Goal: Transaction & Acquisition: Purchase product/service

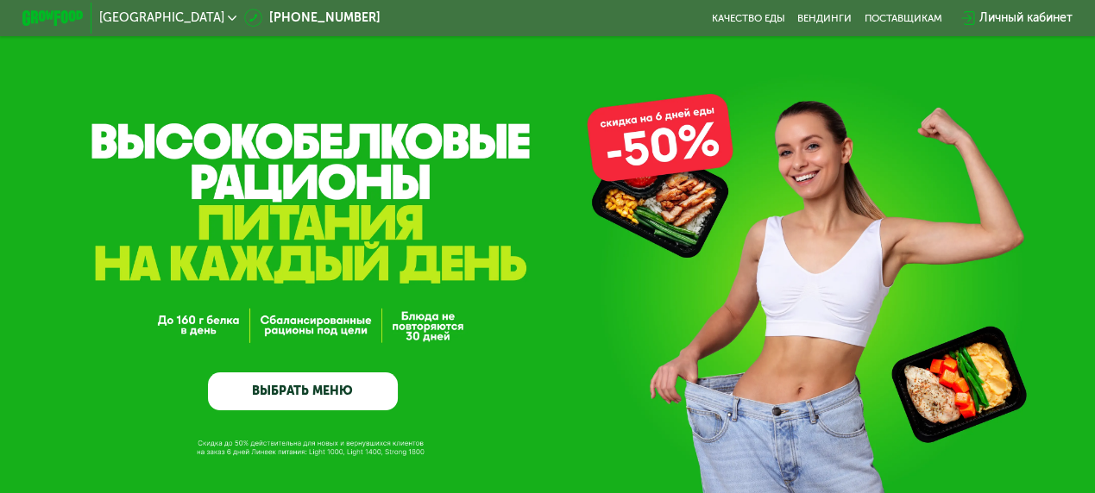
click at [316, 399] on link "ВЫБРАТЬ МЕНЮ" at bounding box center [302, 392] width 189 height 38
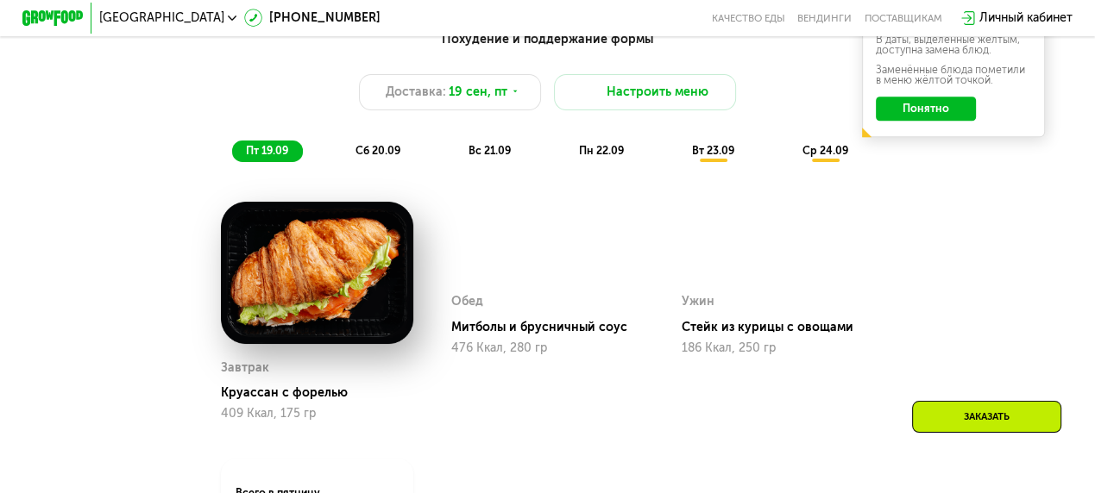
scroll to position [1150, 0]
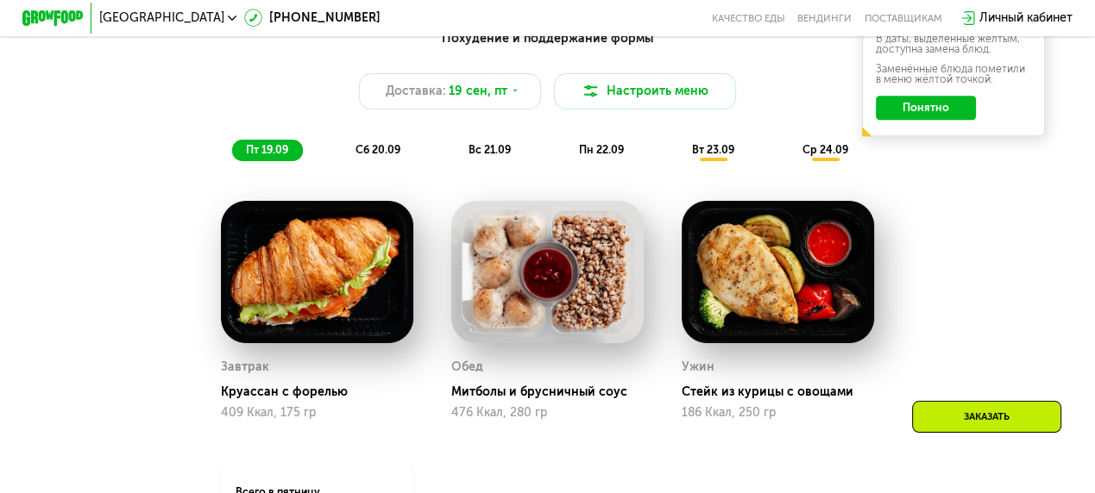
click at [606, 156] on span "пн 22.09" at bounding box center [601, 149] width 45 height 13
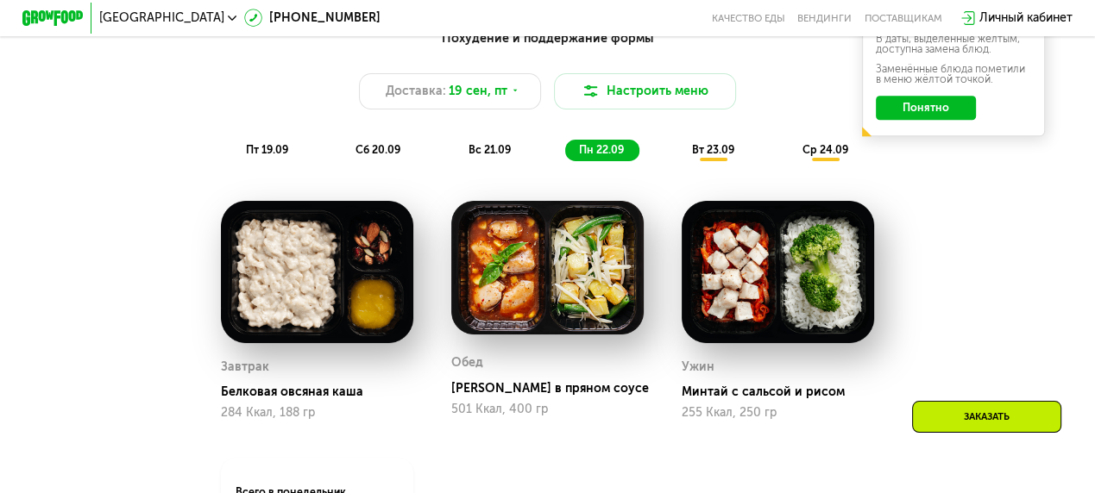
click at [714, 156] on span "вт 23.09" at bounding box center [713, 149] width 42 height 13
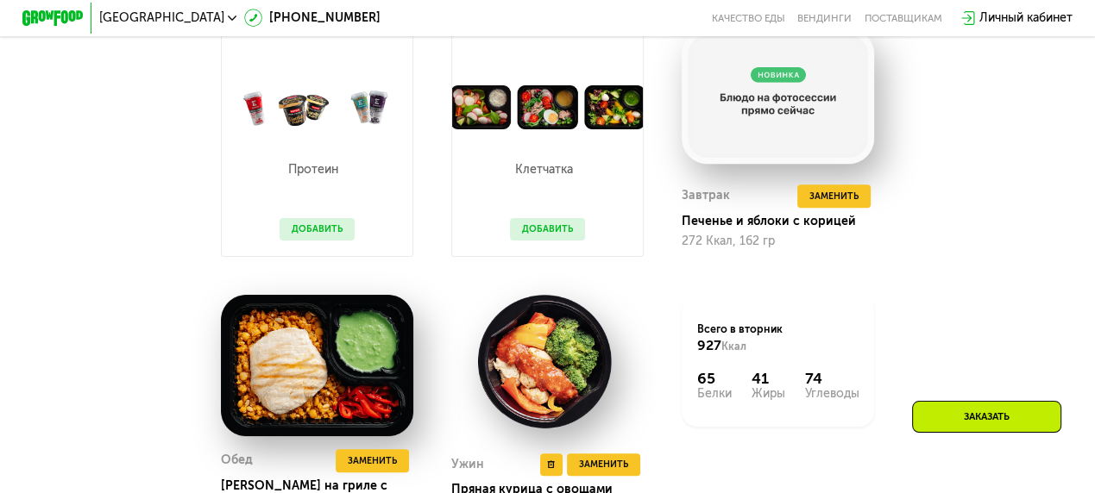
scroll to position [1236, 0]
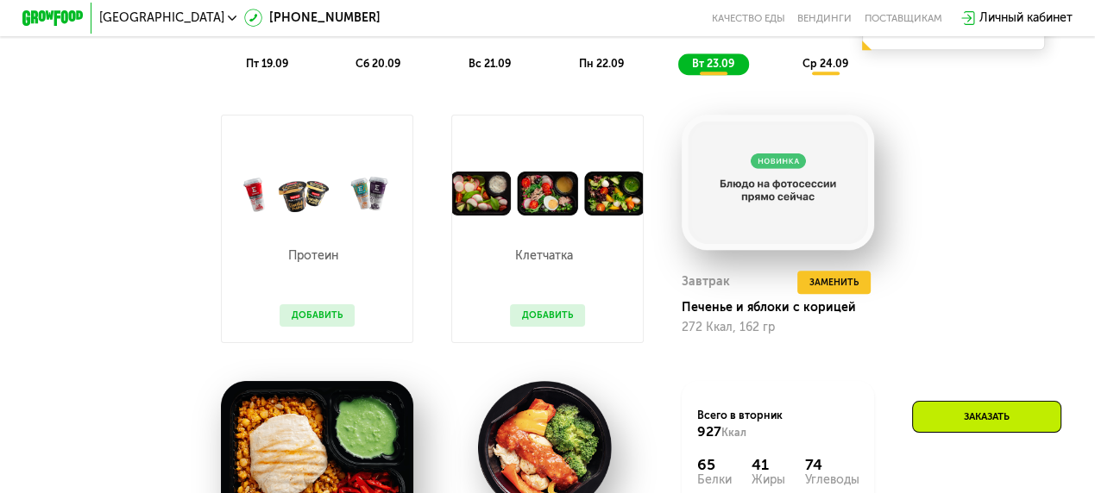
click at [828, 70] on span "ср 24.09" at bounding box center [825, 63] width 46 height 13
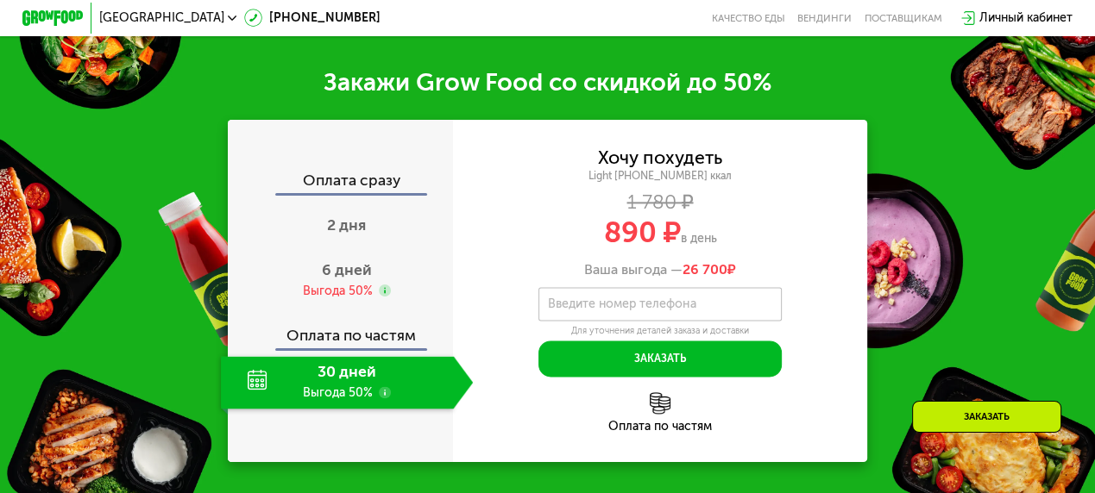
scroll to position [1926, 0]
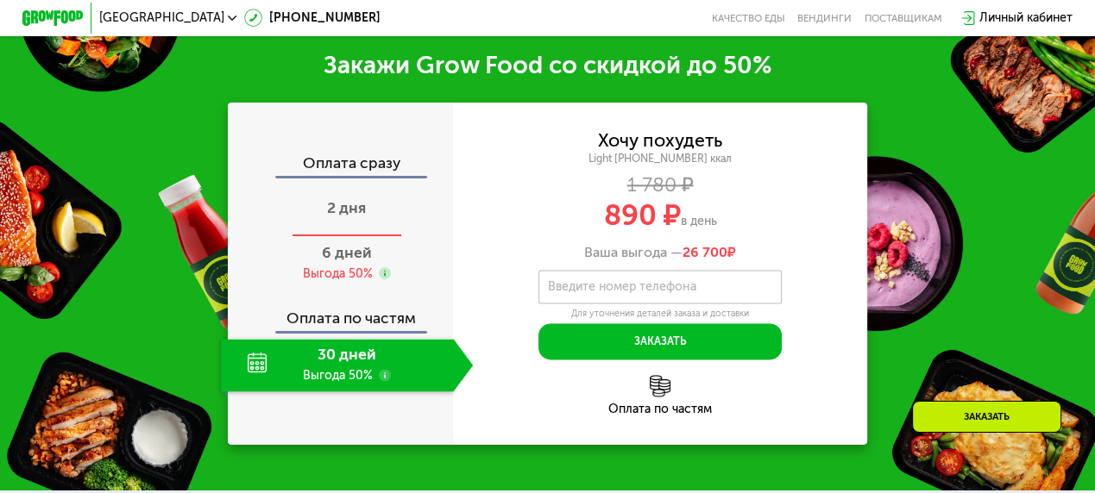
click at [339, 237] on div "2 дня" at bounding box center [347, 210] width 253 height 53
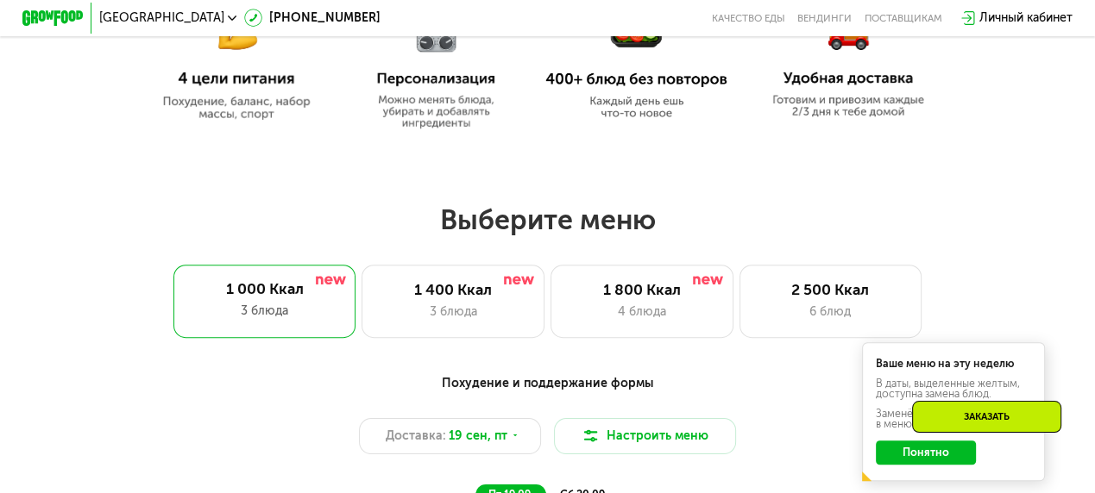
scroll to position [891, 0]
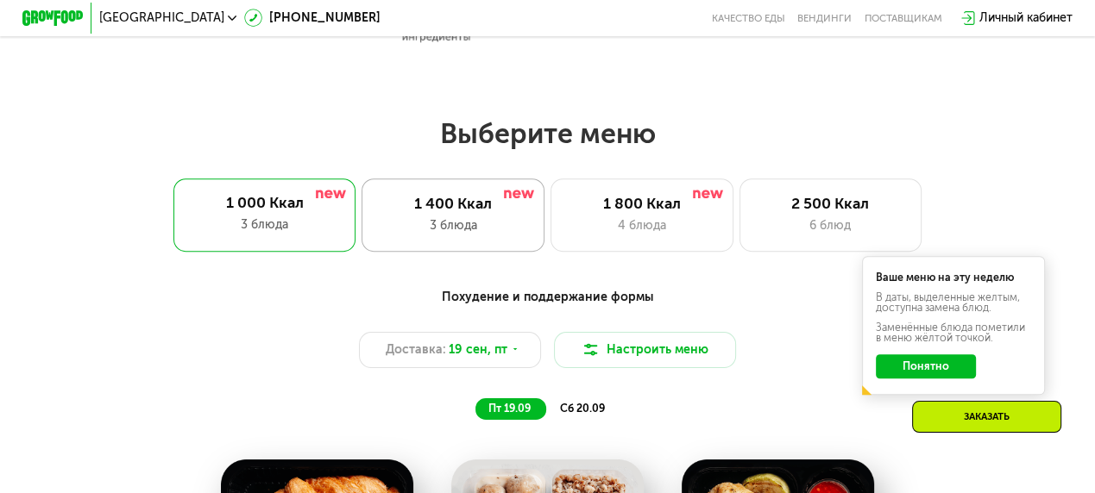
click at [445, 210] on div "1 400 Ккал" at bounding box center [453, 204] width 150 height 18
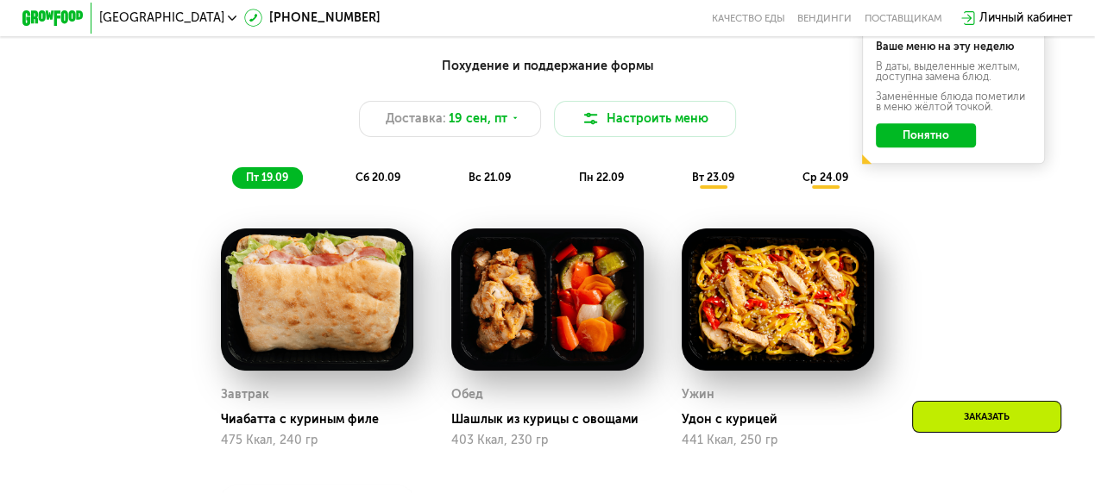
scroll to position [1150, 0]
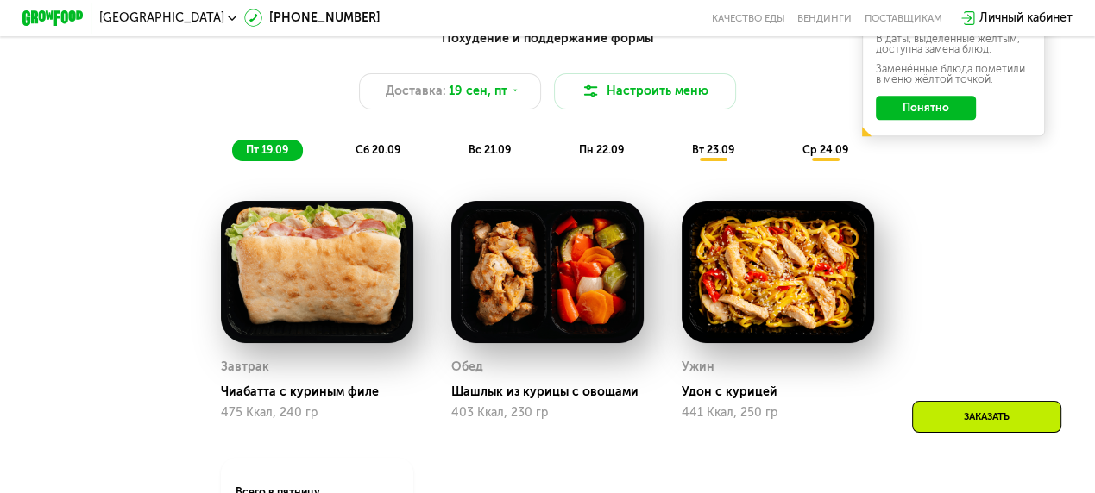
click at [714, 156] on span "вт 23.09" at bounding box center [713, 149] width 42 height 13
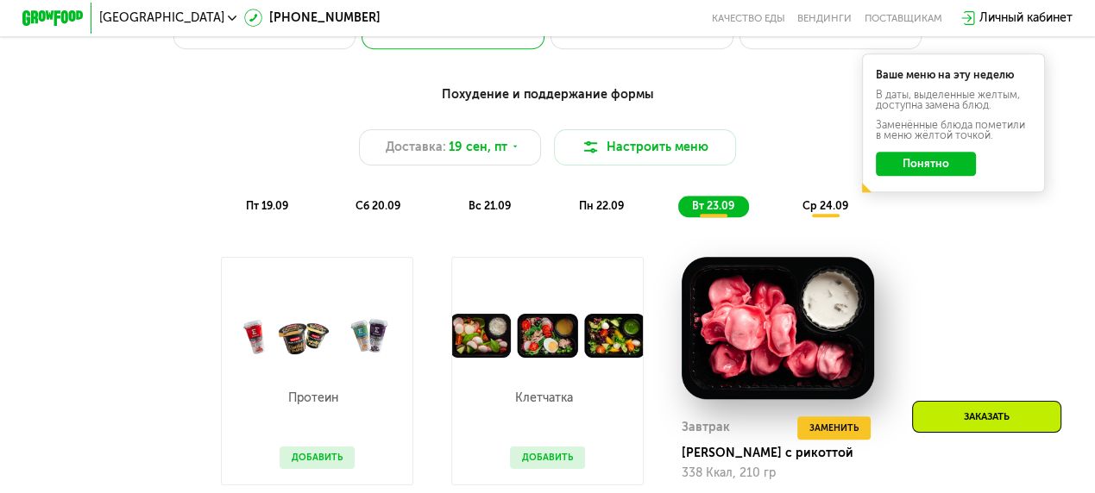
scroll to position [977, 0]
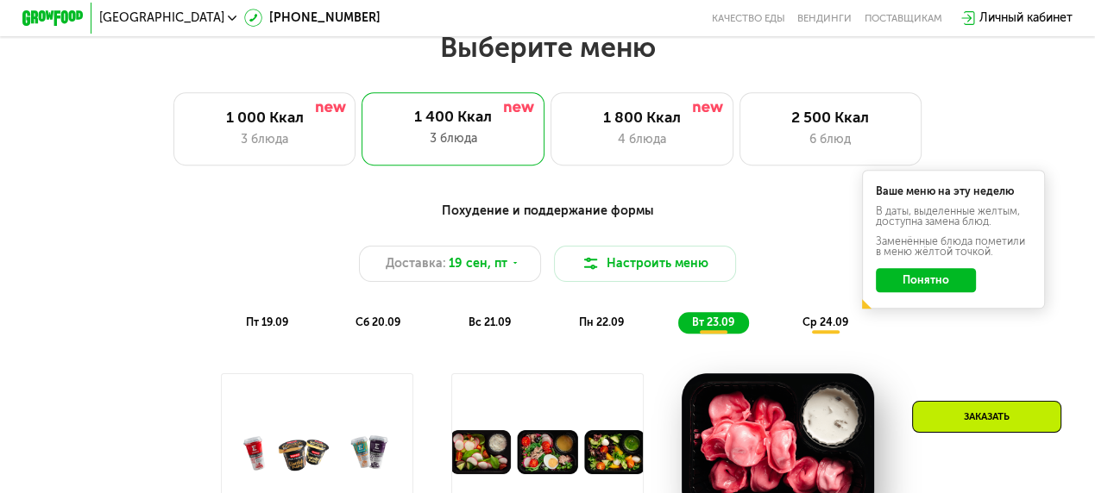
click at [822, 329] on span "ср 24.09" at bounding box center [825, 322] width 46 height 13
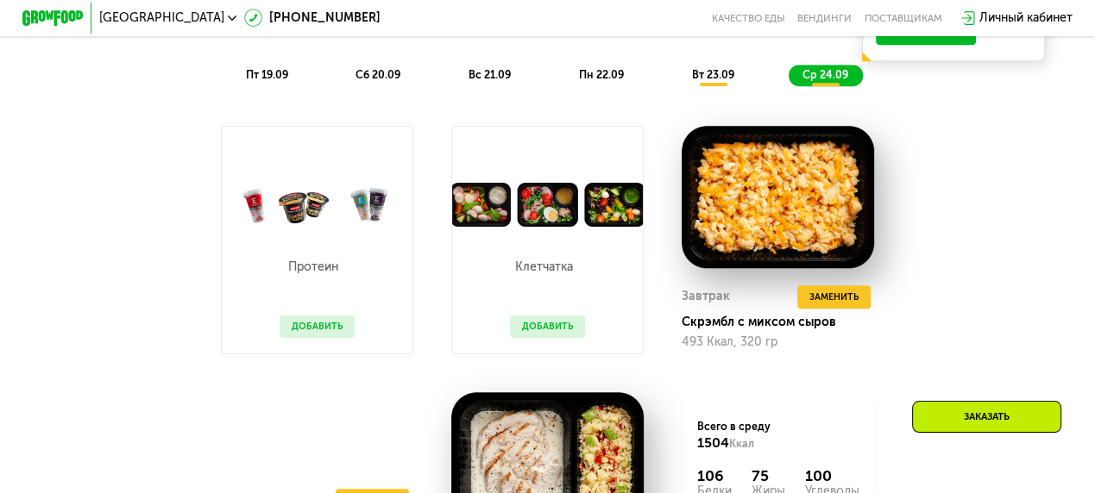
scroll to position [1236, 0]
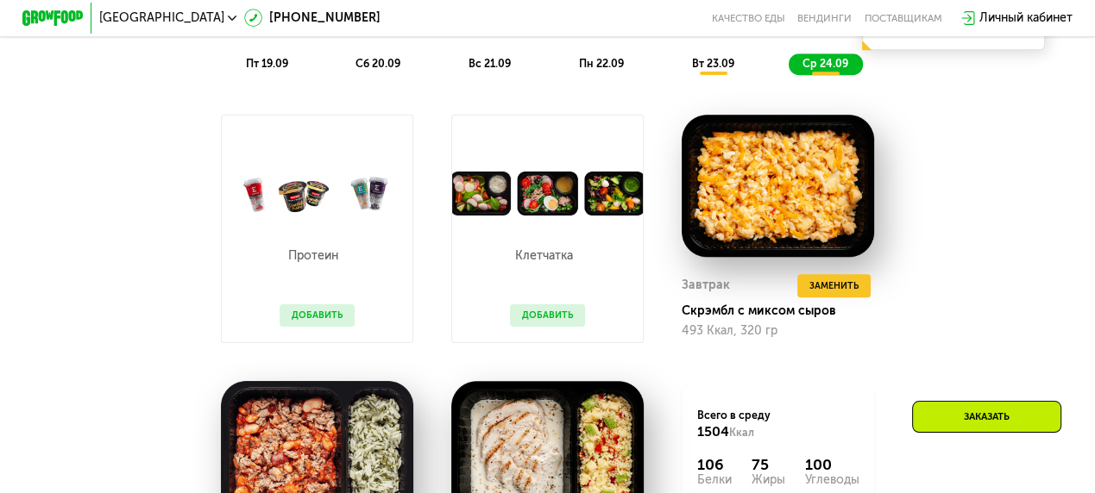
click at [541, 207] on img at bounding box center [547, 194] width 191 height 45
click at [474, 206] on img at bounding box center [547, 194] width 191 height 45
click at [592, 211] on img at bounding box center [547, 194] width 191 height 45
click at [604, 210] on img at bounding box center [547, 194] width 191 height 45
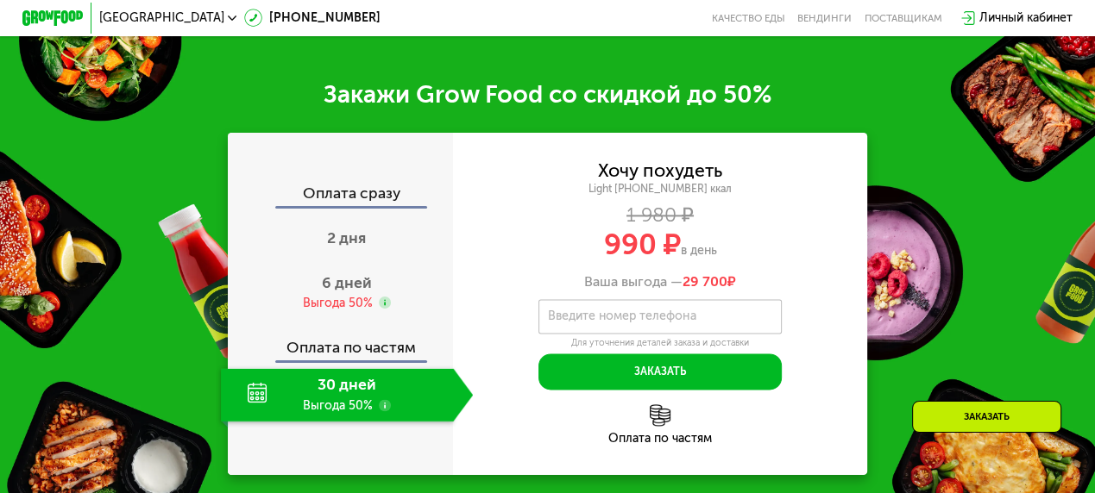
scroll to position [1926, 0]
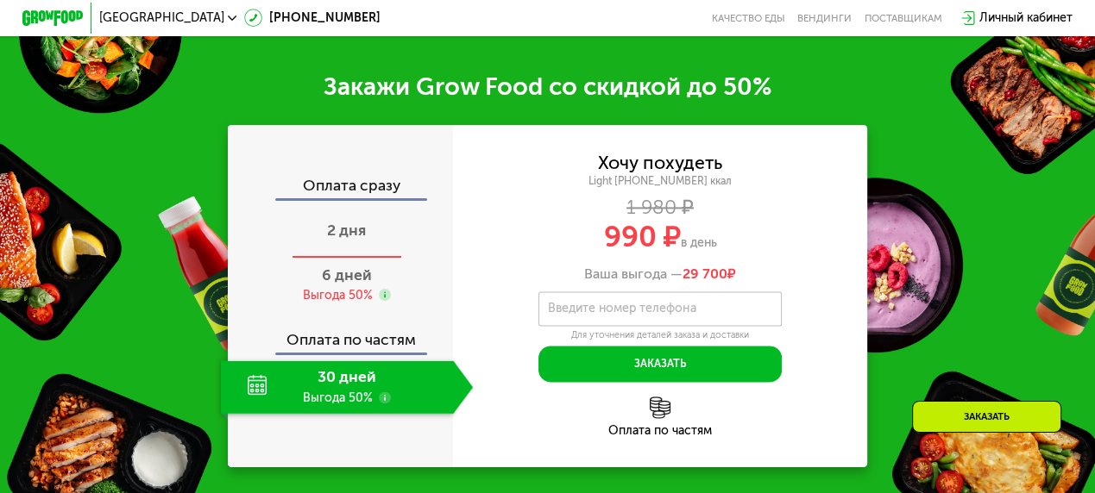
click at [342, 232] on span "2 дня" at bounding box center [346, 230] width 39 height 19
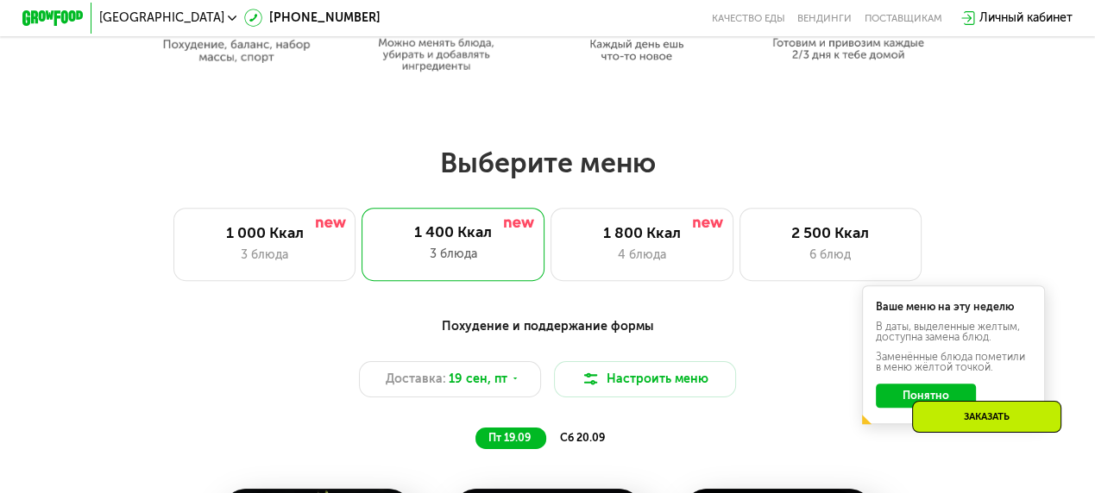
scroll to position [891, 0]
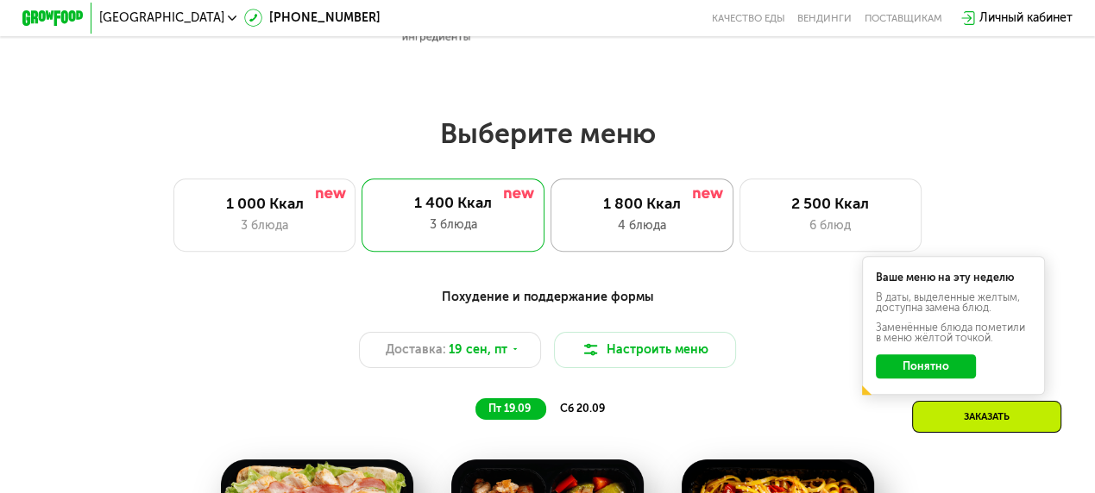
click at [651, 210] on div "1 800 Ккал" at bounding box center [642, 204] width 150 height 18
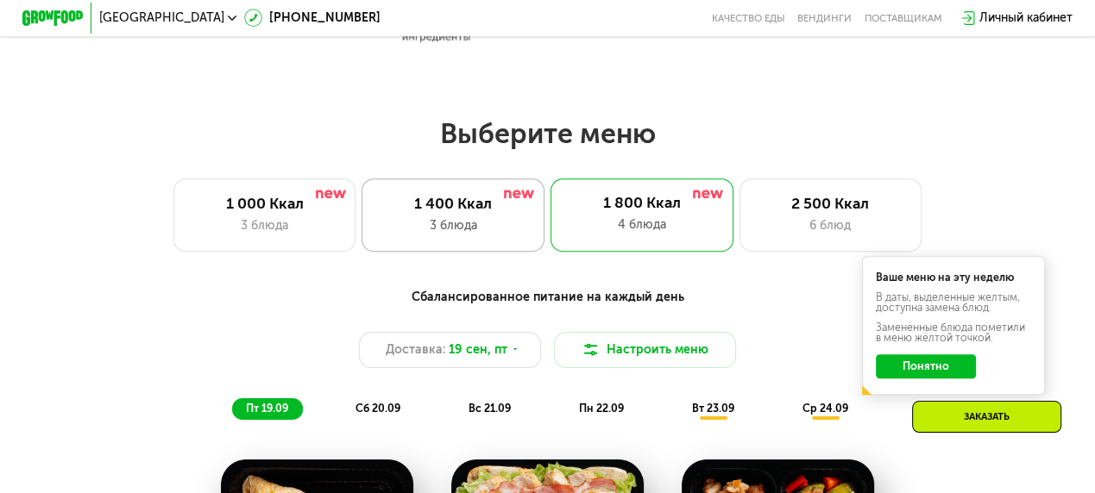
click at [442, 213] on div "1 400 Ккал" at bounding box center [453, 204] width 150 height 18
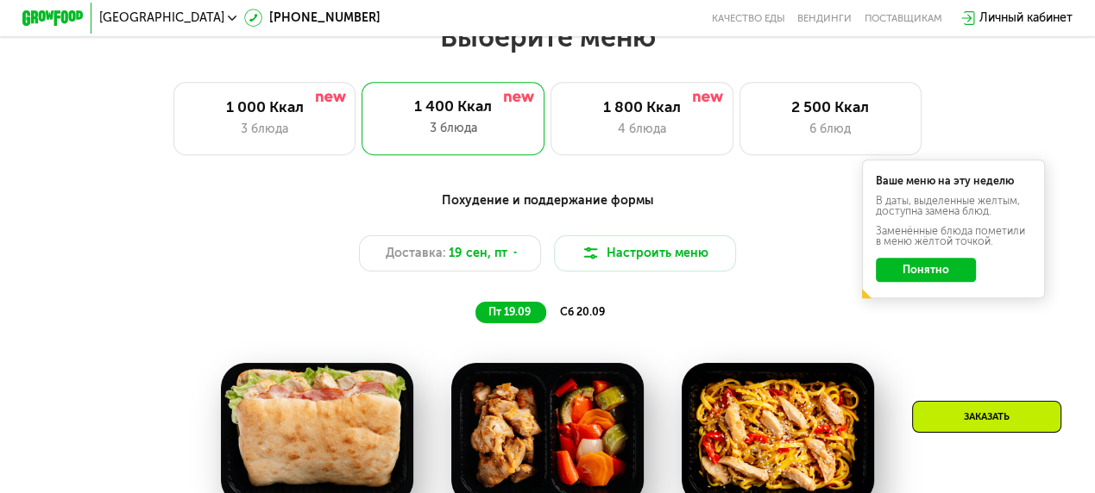
scroll to position [977, 0]
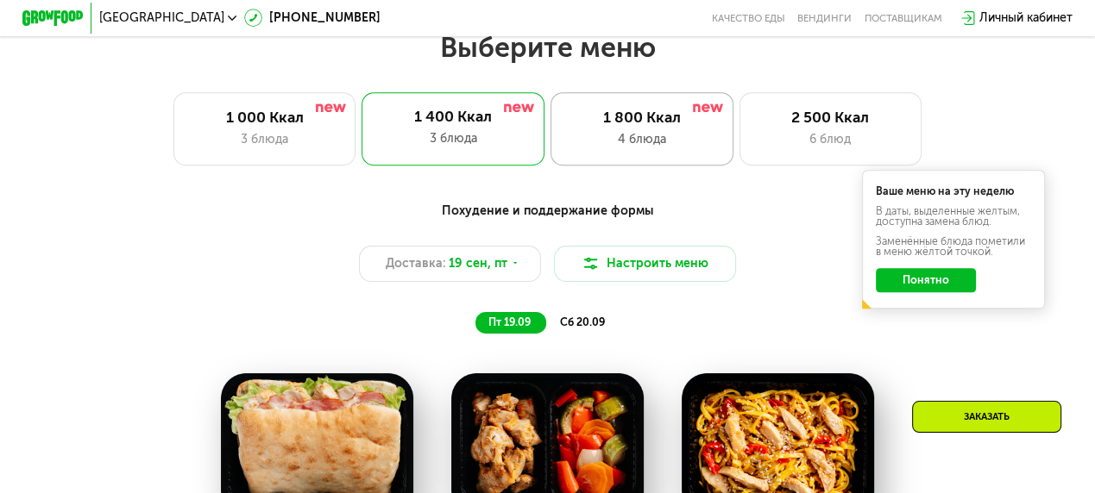
click at [662, 127] on div "1 800 Ккал" at bounding box center [642, 118] width 150 height 18
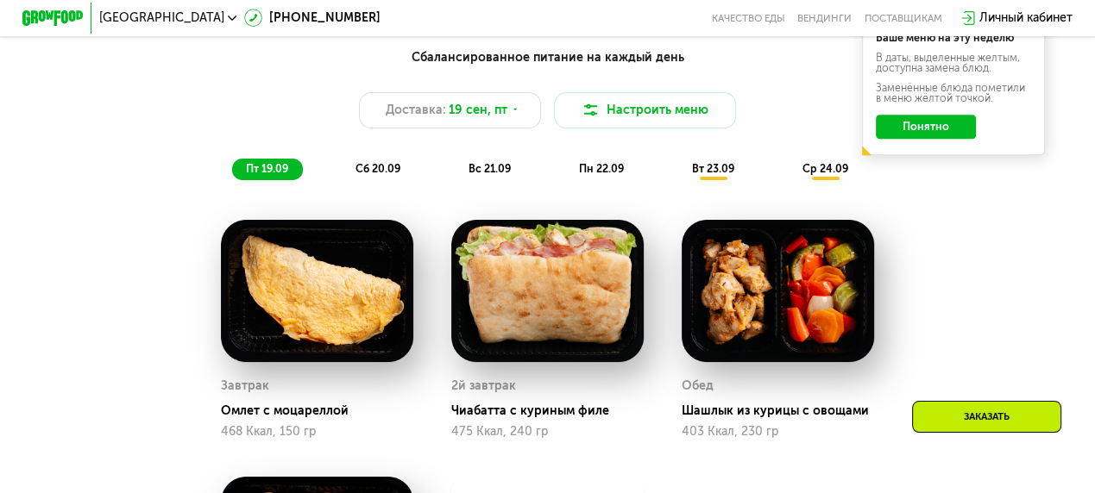
scroll to position [1064, 0]
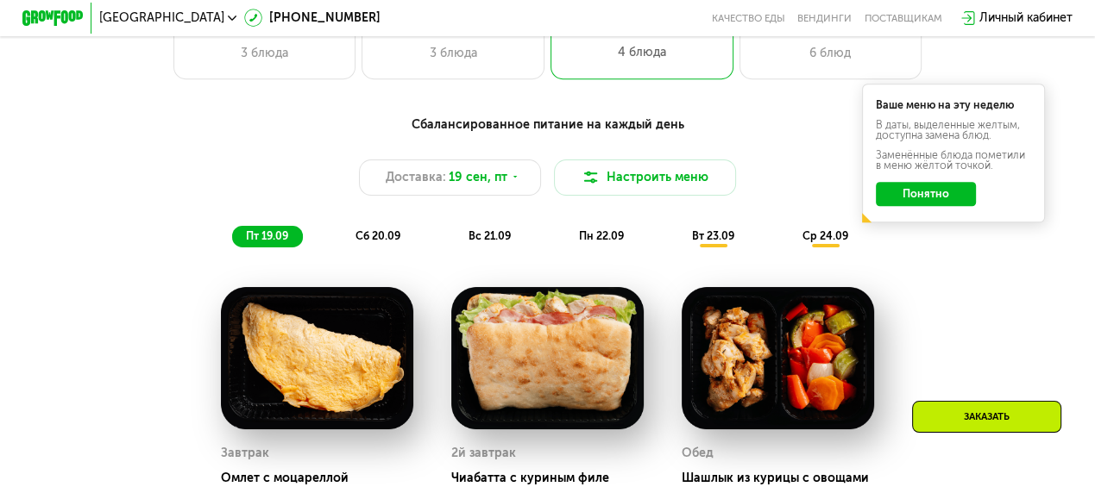
click at [707, 242] on span "вт 23.09" at bounding box center [713, 235] width 42 height 13
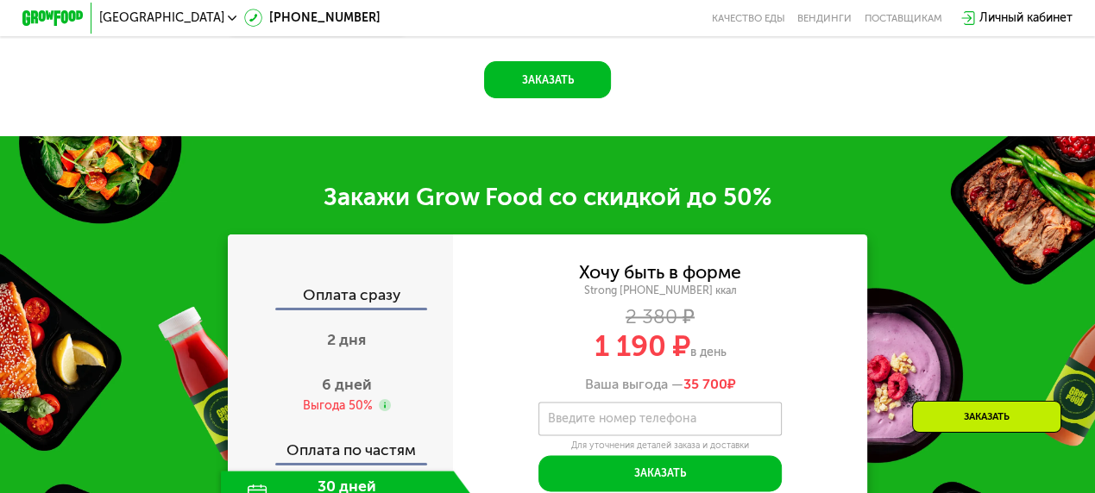
scroll to position [2012, 0]
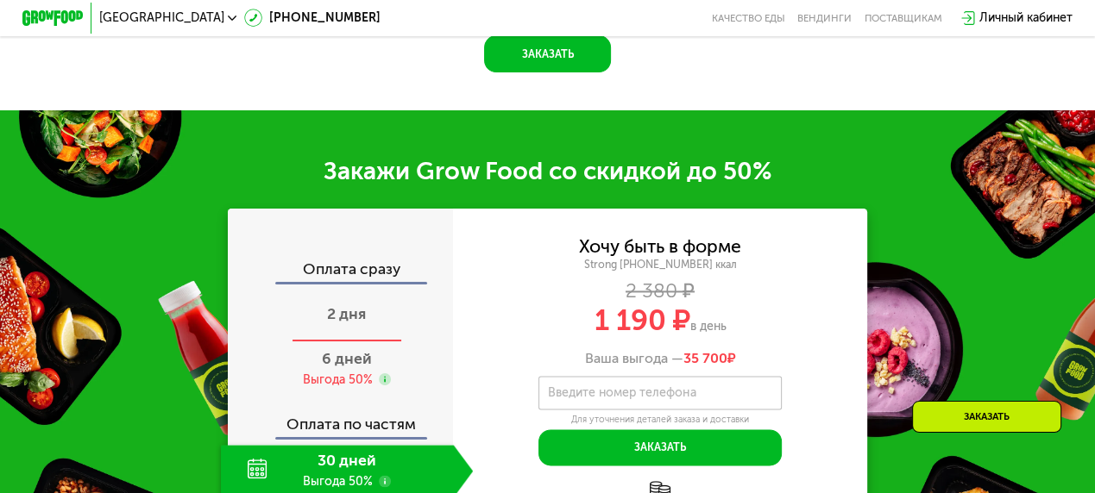
click at [342, 320] on span "2 дня" at bounding box center [346, 313] width 39 height 19
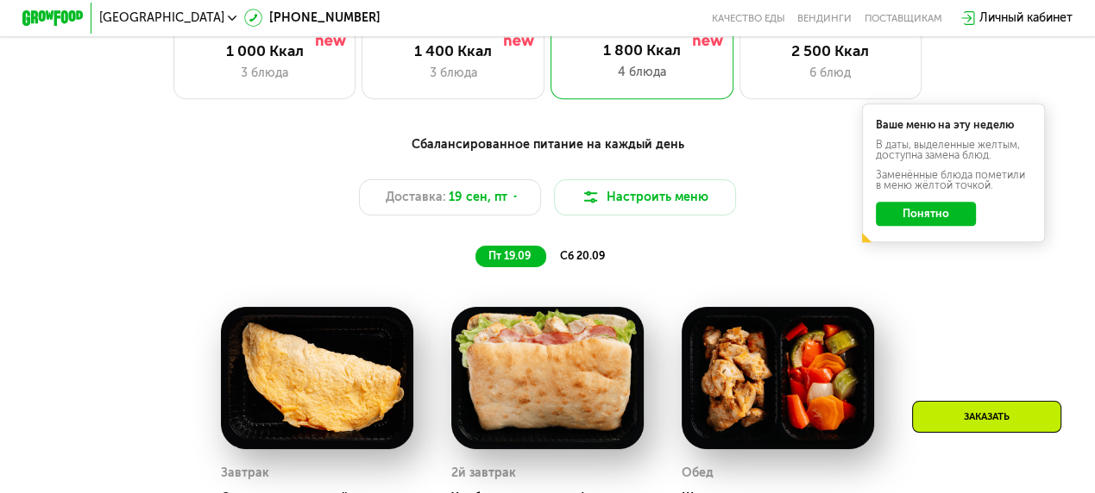
scroll to position [1055, 0]
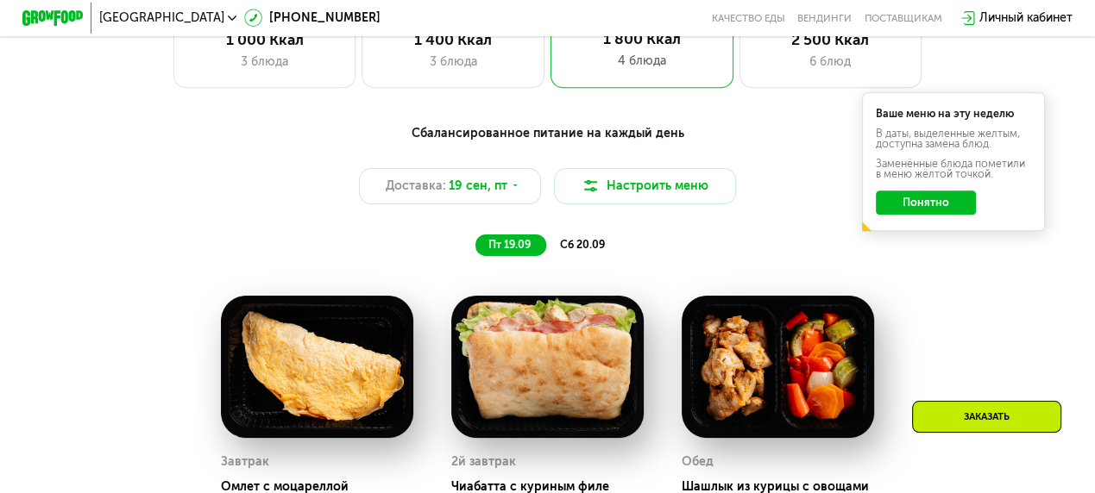
click at [579, 251] on span "сб 20.09" at bounding box center [582, 244] width 45 height 13
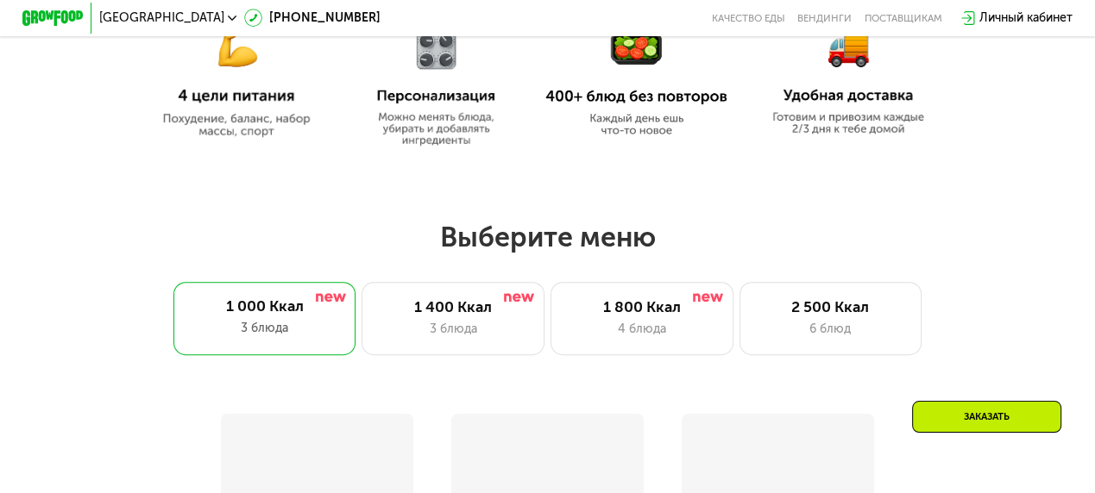
scroll to position [863, 0]
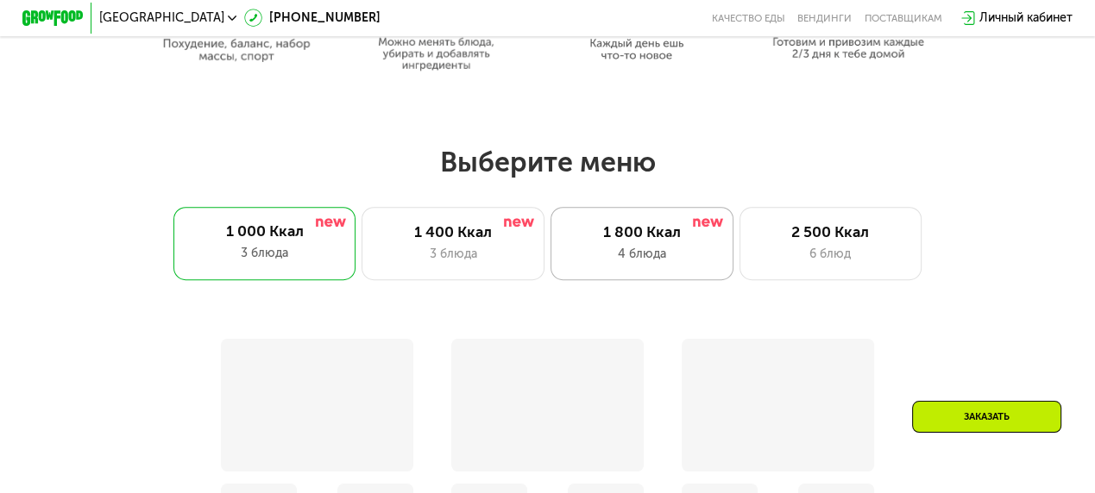
drag, startPoint x: 635, startPoint y: 247, endPoint x: 586, endPoint y: 242, distance: 49.4
click at [635, 242] on div "1 800 Ккал" at bounding box center [642, 232] width 150 height 18
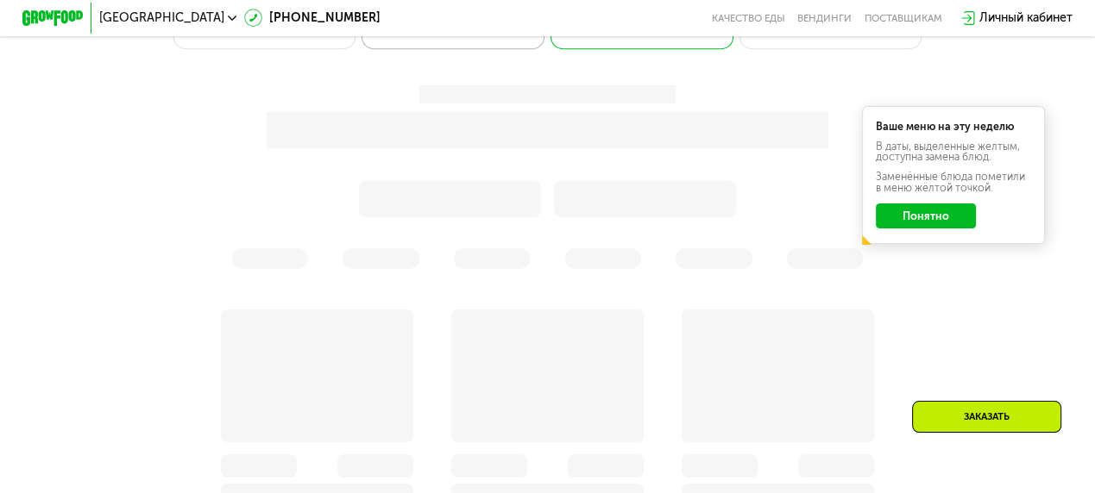
scroll to position [1121, 0]
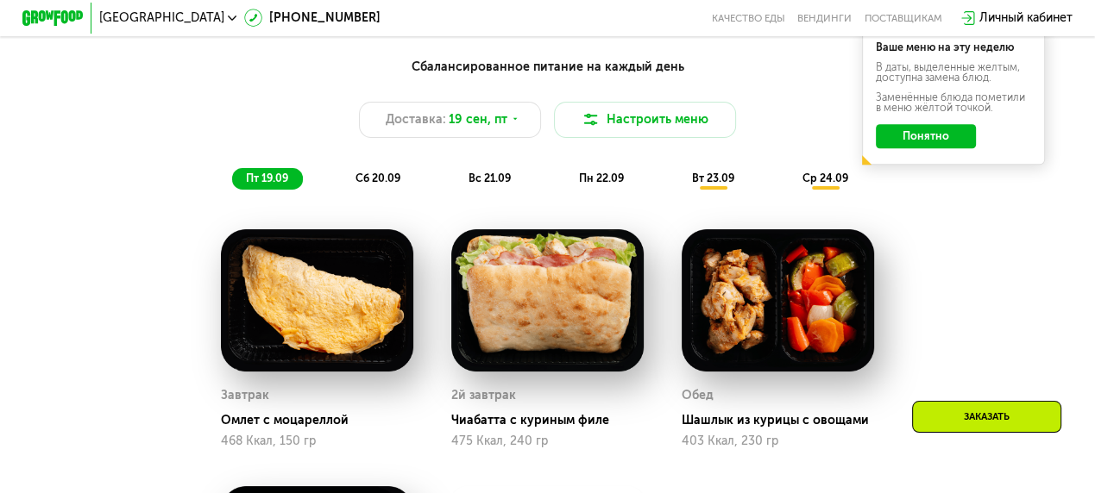
click at [710, 185] on span "вт 23.09" at bounding box center [713, 178] width 42 height 13
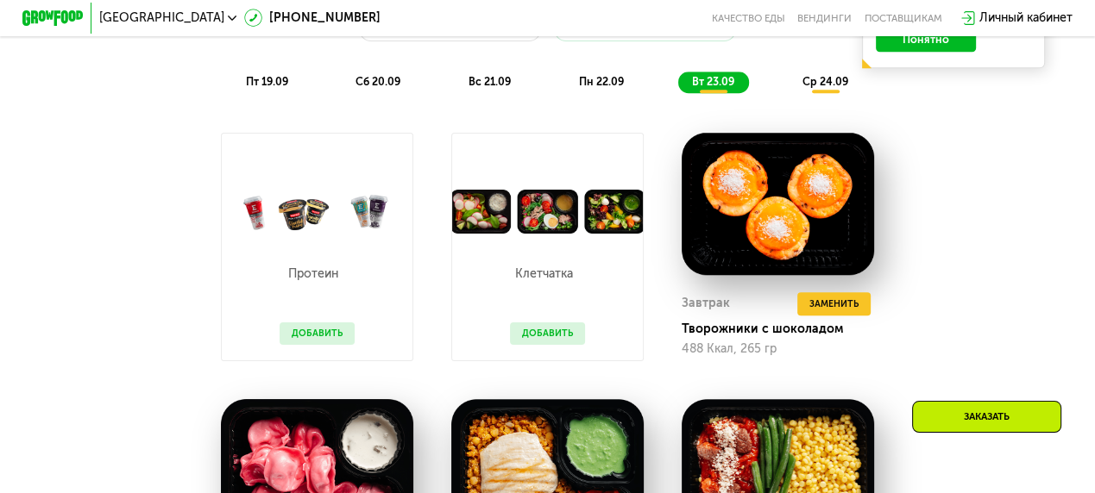
scroll to position [1208, 0]
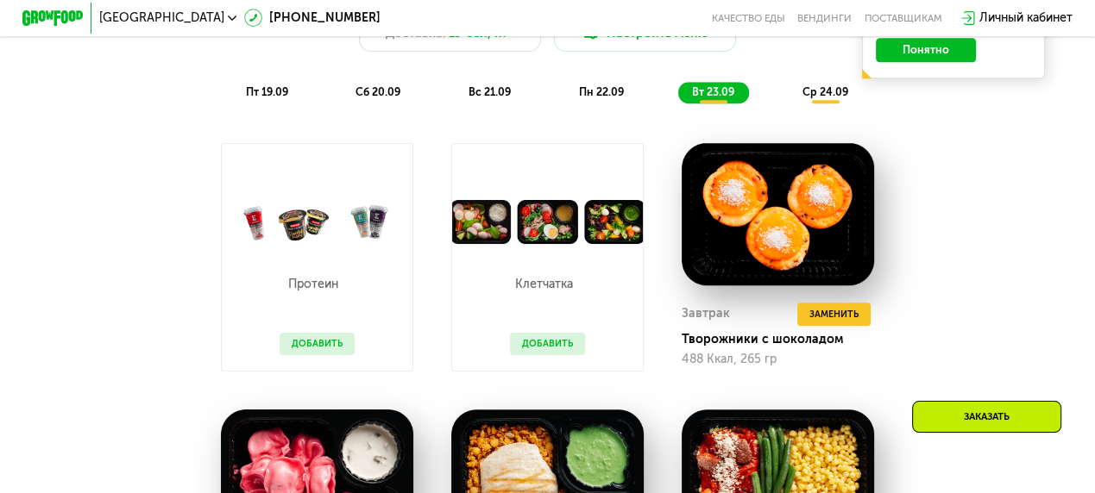
click at [842, 98] on span "ср 24.09" at bounding box center [825, 91] width 46 height 13
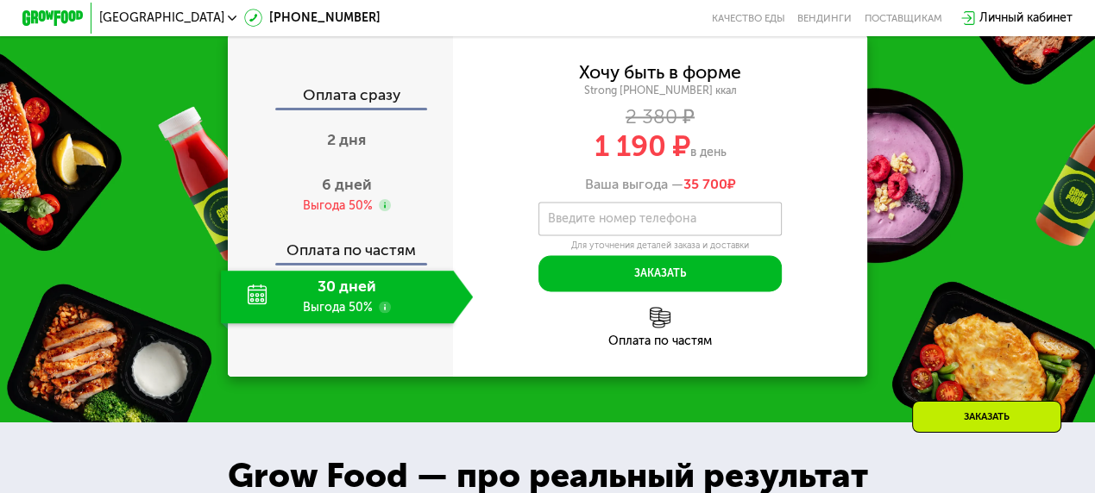
scroll to position [2070, 0]
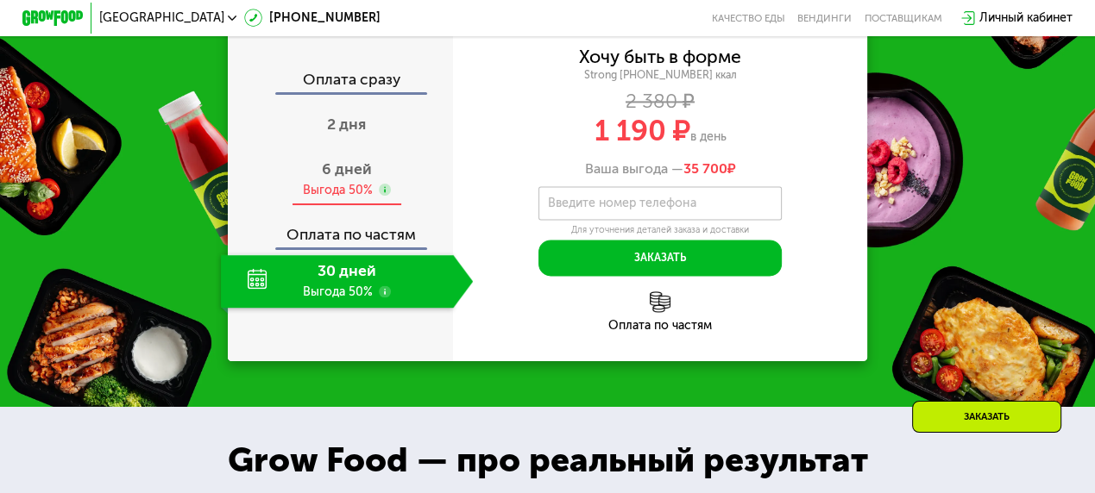
click at [338, 179] on span "6 дней" at bounding box center [347, 169] width 50 height 19
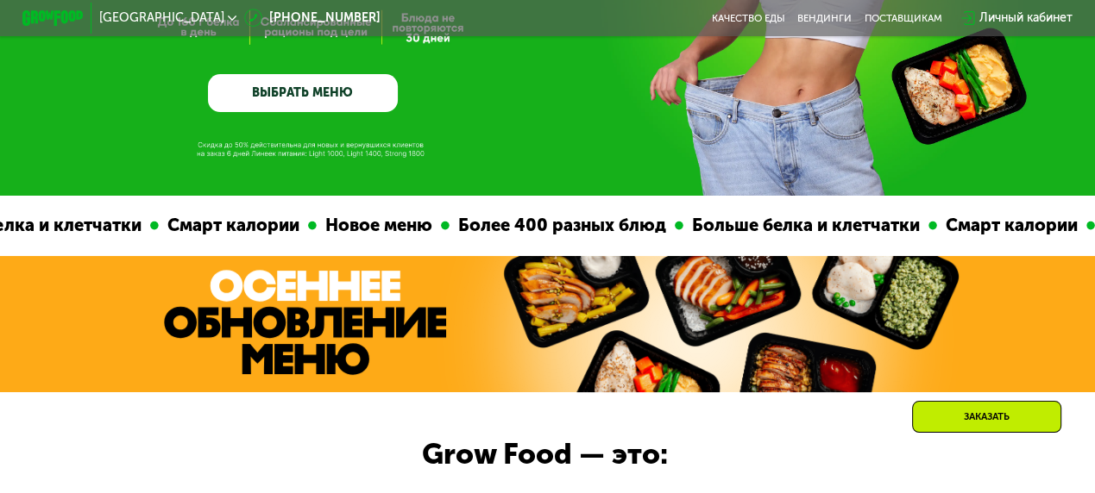
scroll to position [173, 0]
